Goal: Information Seeking & Learning: Learn about a topic

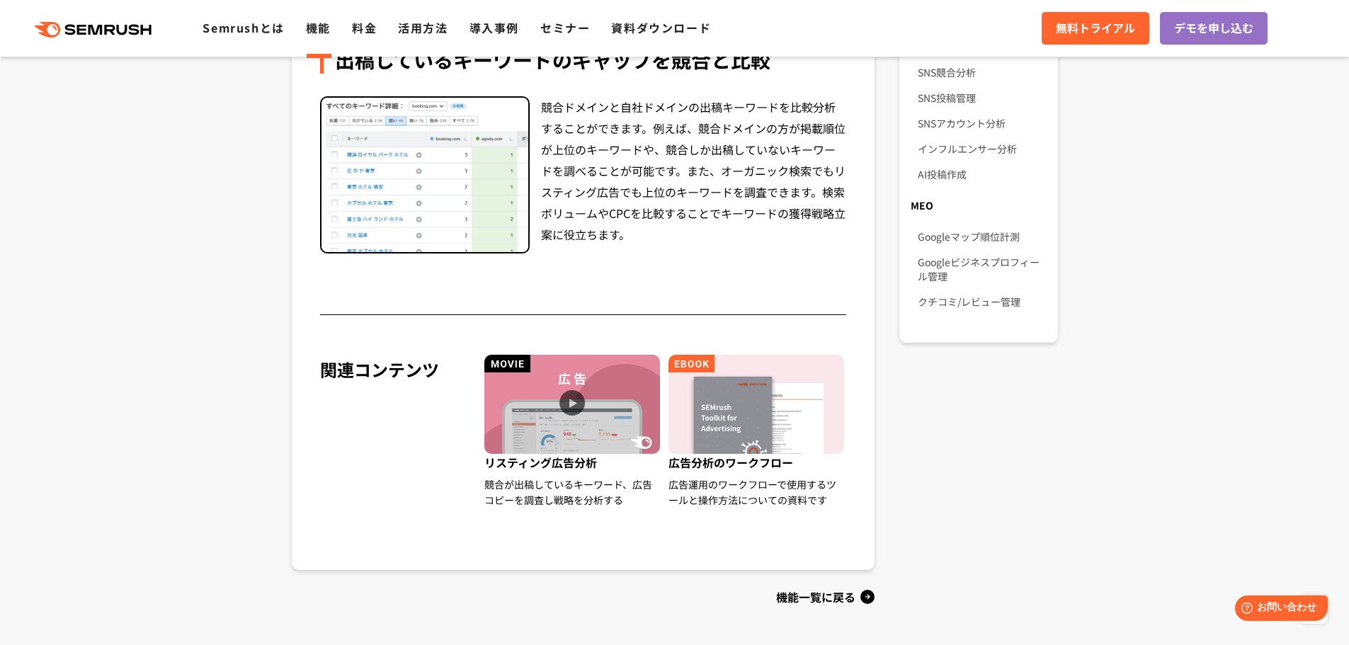
scroll to position [1227, 0]
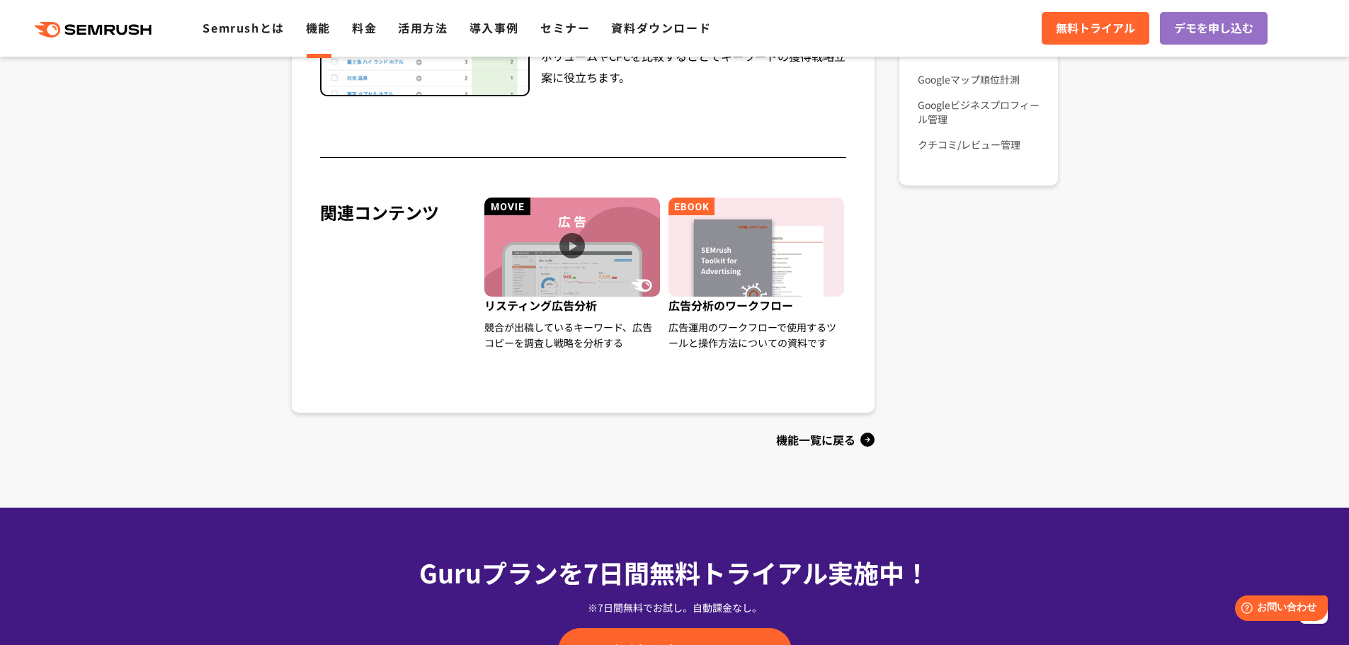
drag, startPoint x: 802, startPoint y: 317, endPoint x: 663, endPoint y: 115, distance: 245.9
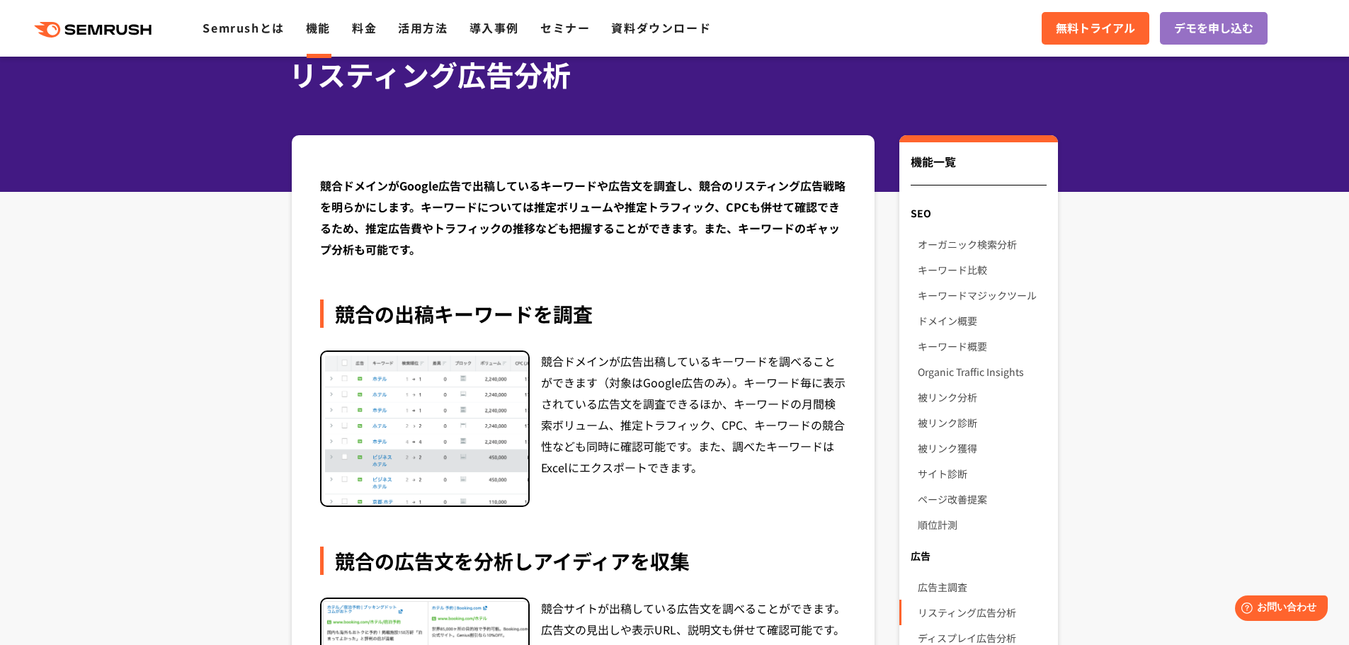
scroll to position [0, 0]
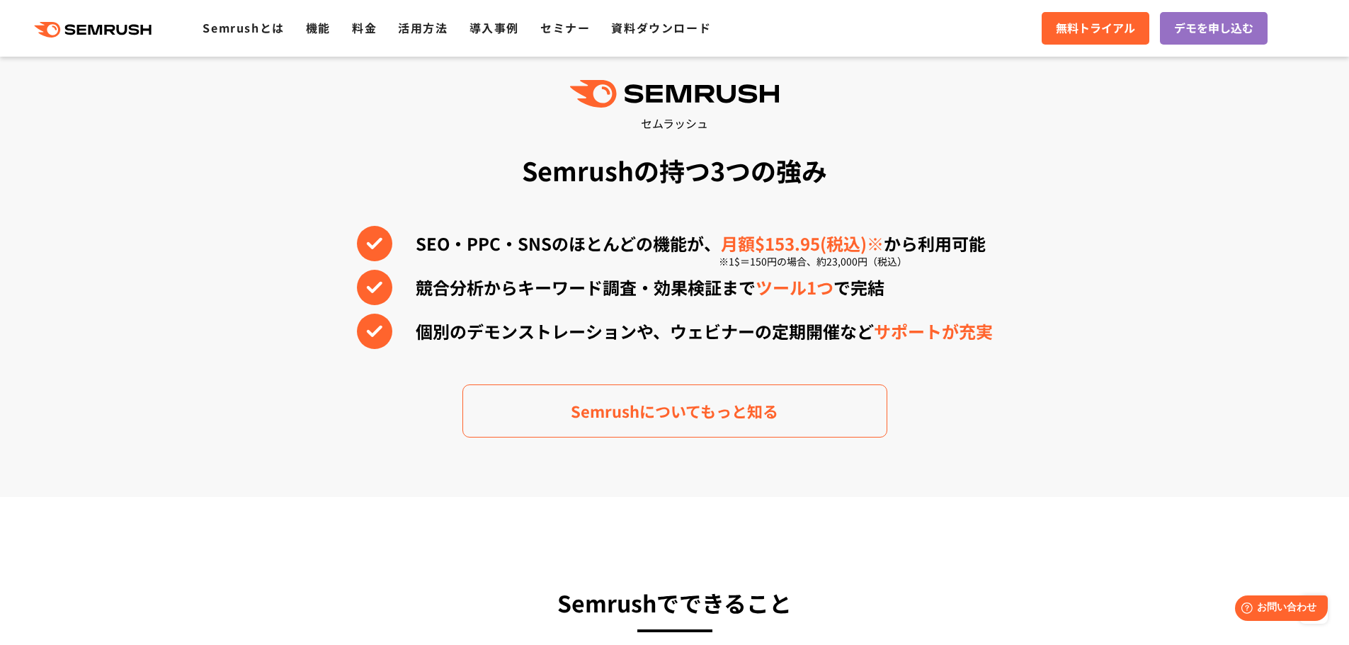
scroll to position [1227, 0]
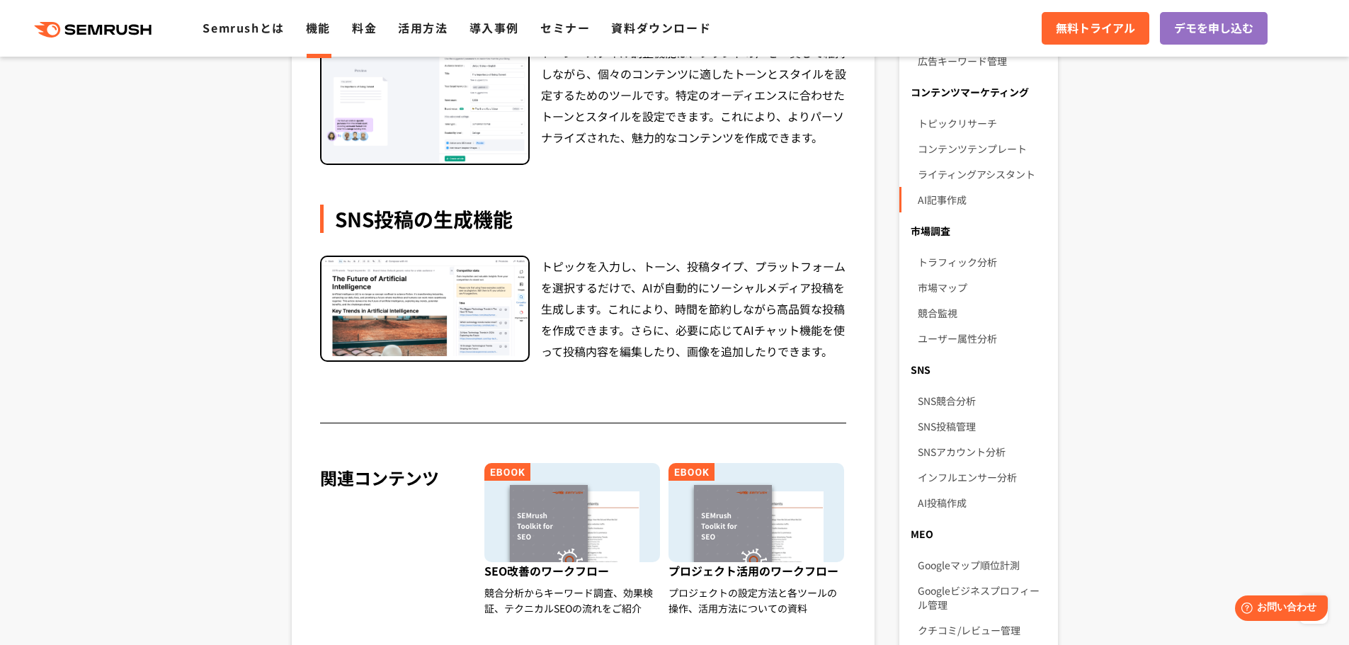
scroll to position [944, 0]
